Goal: Navigation & Orientation: Find specific page/section

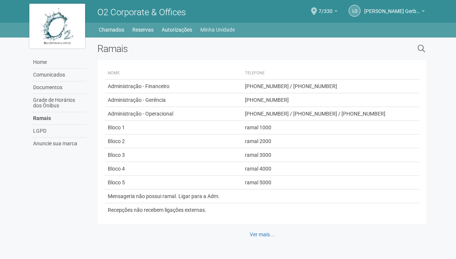
click at [212, 28] on link "Minha Unidade" at bounding box center [217, 30] width 35 height 10
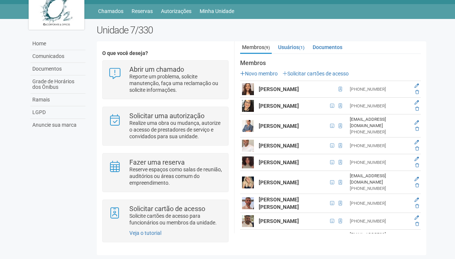
scroll to position [18, 0]
click at [61, 13] on img at bounding box center [57, 8] width 56 height 45
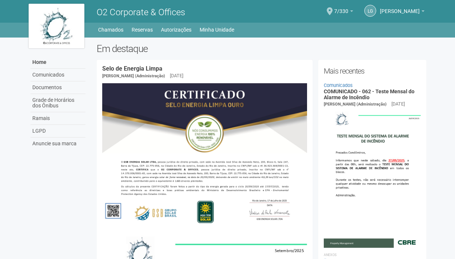
click at [45, 64] on link "Home" at bounding box center [57, 62] width 55 height 13
click at [42, 59] on link "Home" at bounding box center [57, 62] width 55 height 13
click at [60, 32] on img at bounding box center [57, 26] width 56 height 45
